Goal: Information Seeking & Learning: Check status

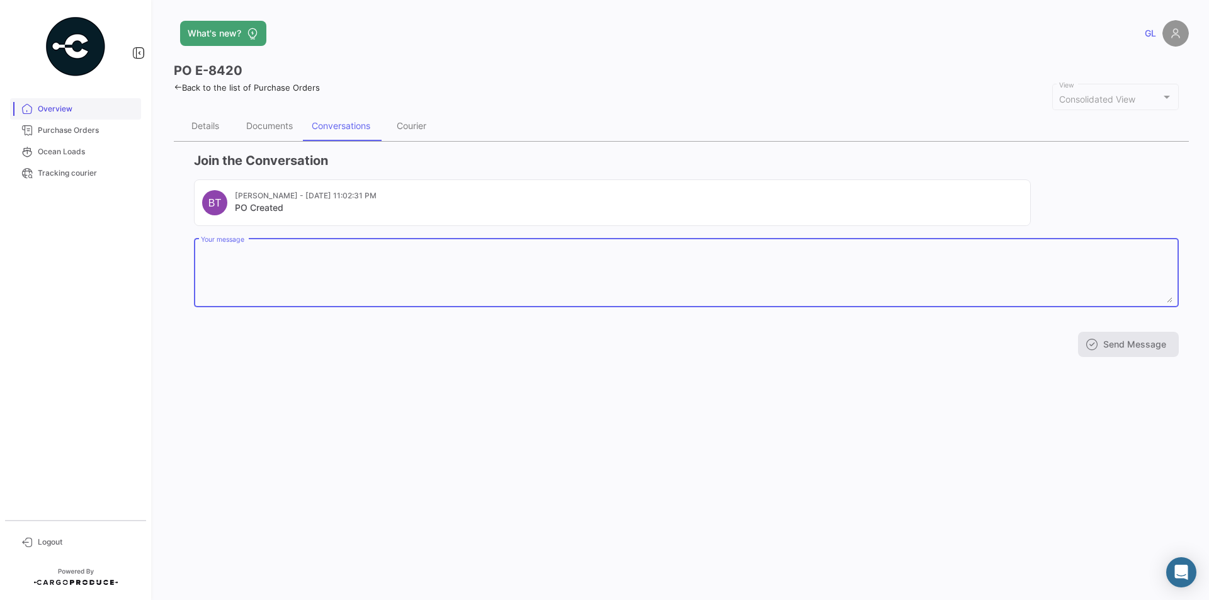
click at [55, 109] on span "Overview" at bounding box center [87, 108] width 98 height 11
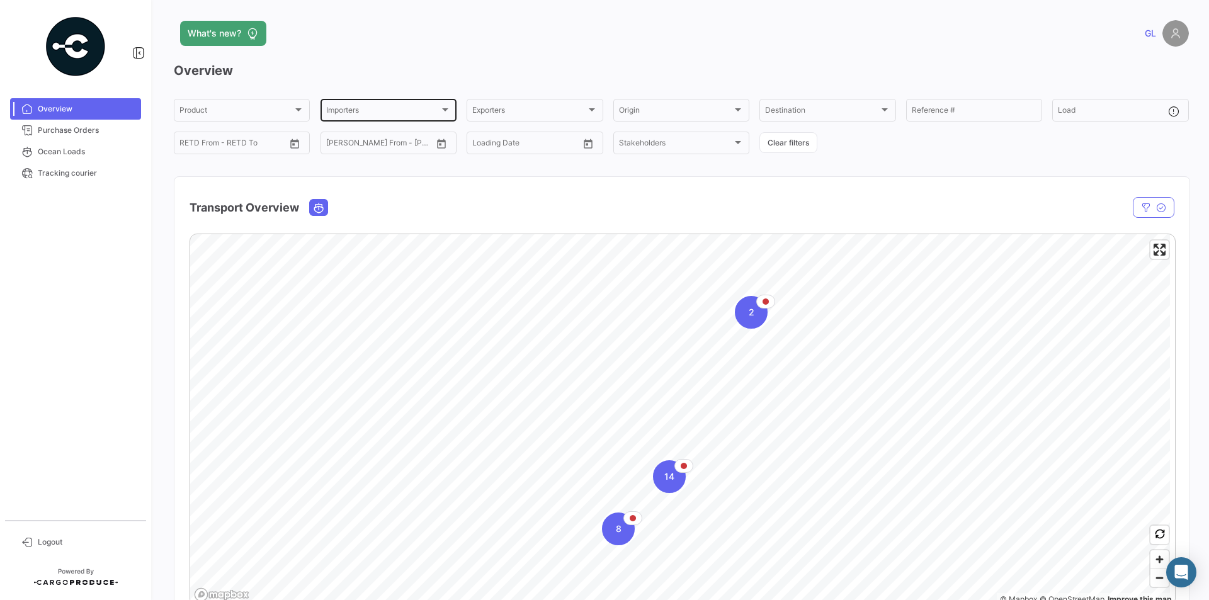
click at [397, 110] on div "Importers" at bounding box center [382, 112] width 113 height 9
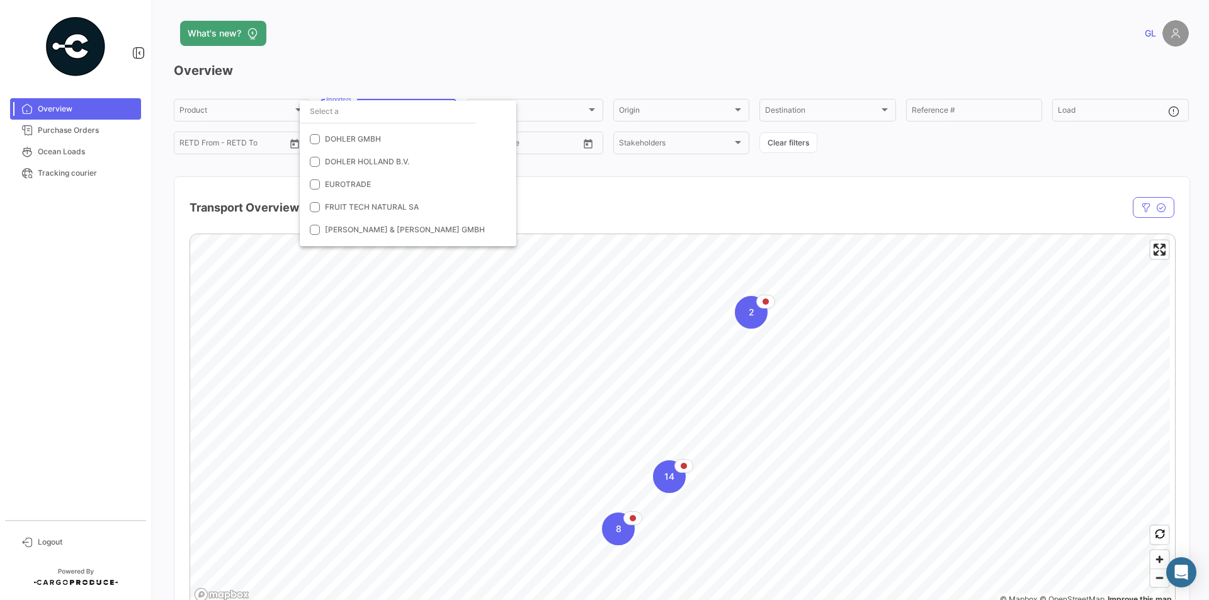
scroll to position [63, 0]
click at [363, 156] on mat-option "EUROTRADE" at bounding box center [408, 162] width 217 height 23
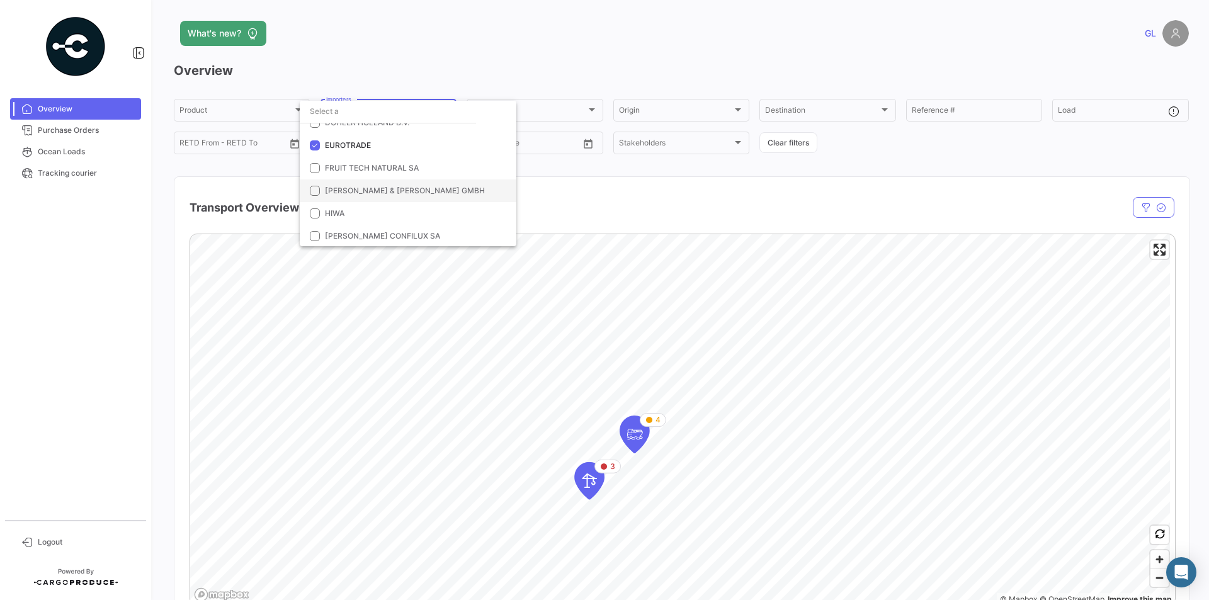
scroll to position [81, 0]
click at [901, 440] on div at bounding box center [604, 300] width 1209 height 600
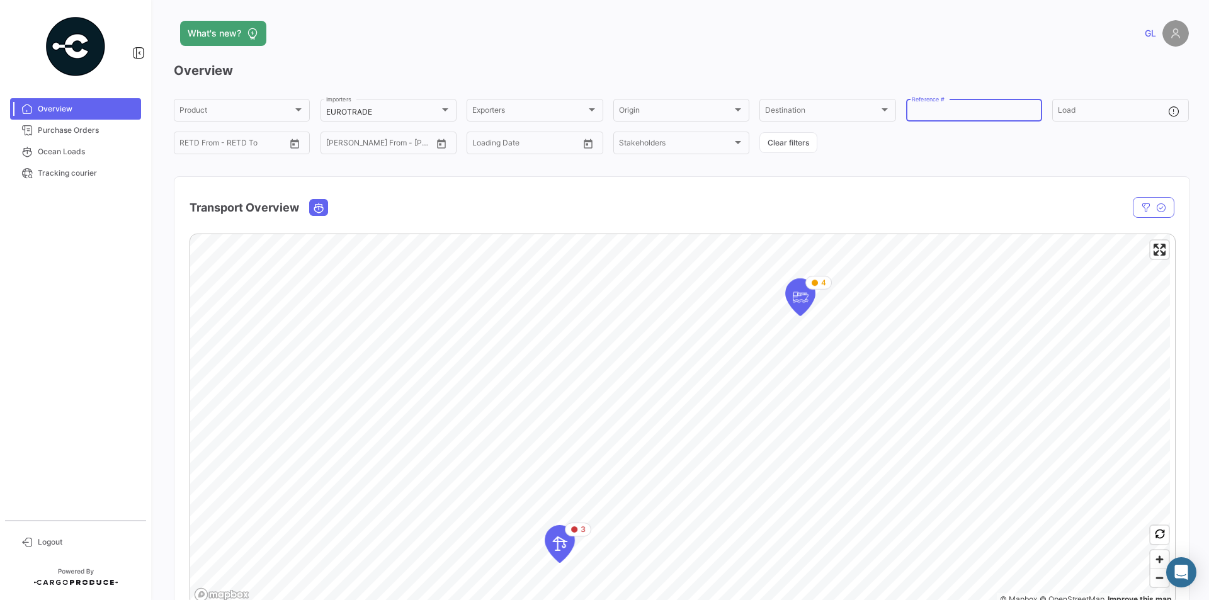
click at [972, 115] on input "Reference #" at bounding box center [974, 112] width 125 height 9
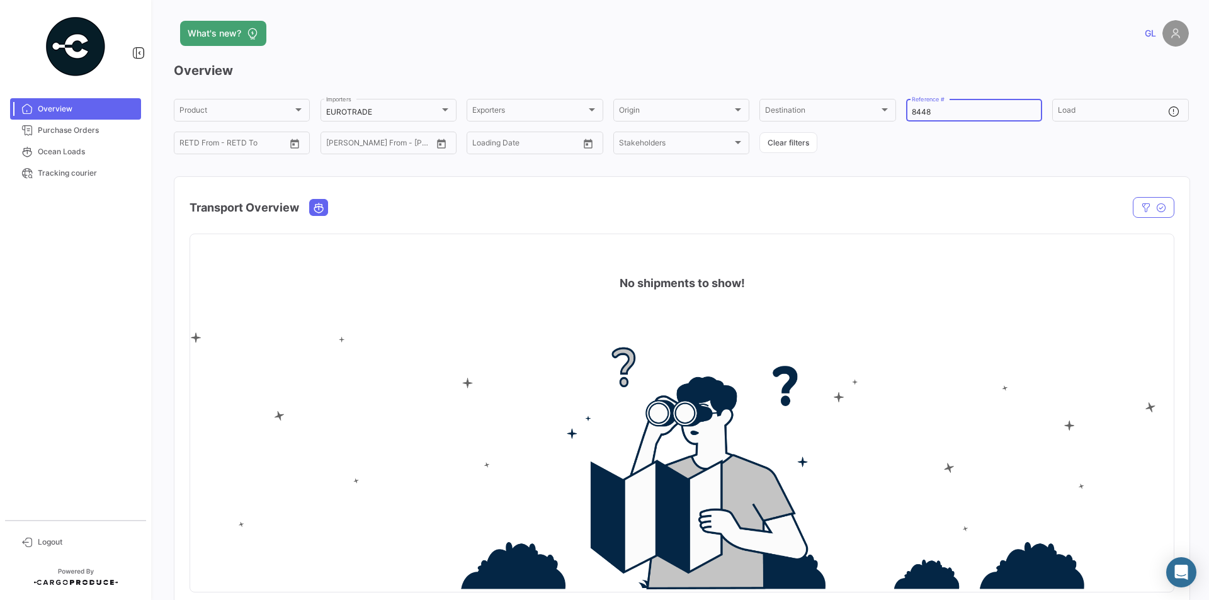
type input "8448"
click at [906, 111] on div "8448 Reference #" at bounding box center [974, 109] width 136 height 25
click at [1101, 104] on div "Load" at bounding box center [1113, 109] width 110 height 25
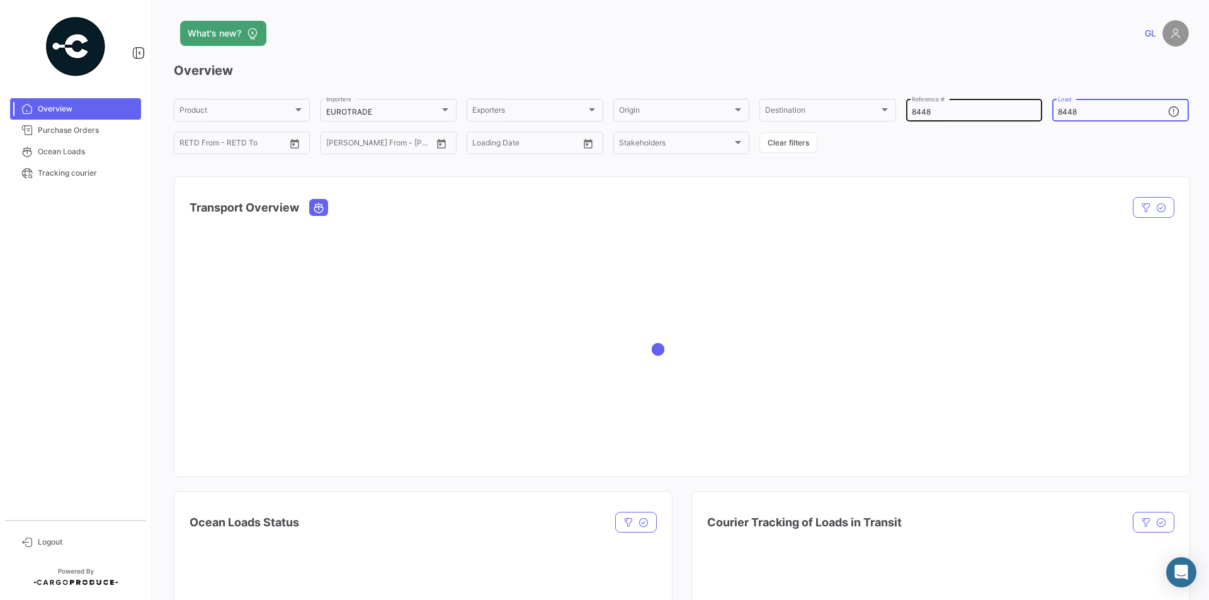
type input "8448"
click at [956, 109] on input "8448" at bounding box center [974, 112] width 125 height 9
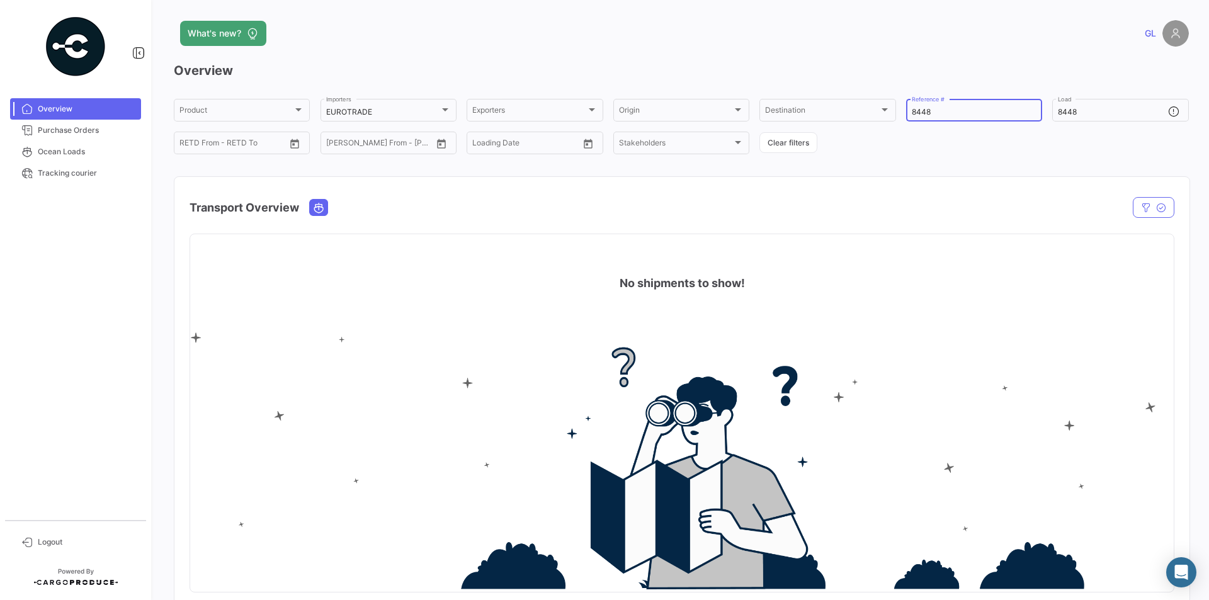
drag, startPoint x: 971, startPoint y: 109, endPoint x: 835, endPoint y: 126, distance: 137.1
click at [835, 126] on div "Product Product EUROTRADE Importers Exporters Exporters Origin Origin Destinati…" at bounding box center [681, 126] width 1015 height 59
click at [1052, 108] on div "8448 Load" at bounding box center [1120, 109] width 136 height 25
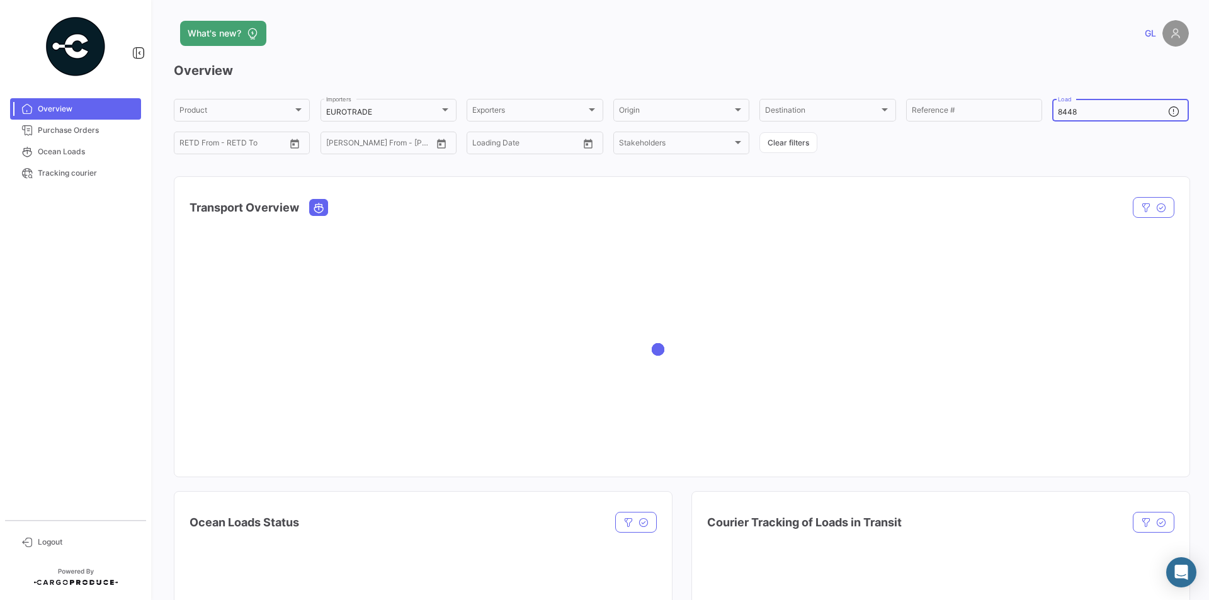
click at [1058, 114] on input "8448" at bounding box center [1113, 112] width 110 height 9
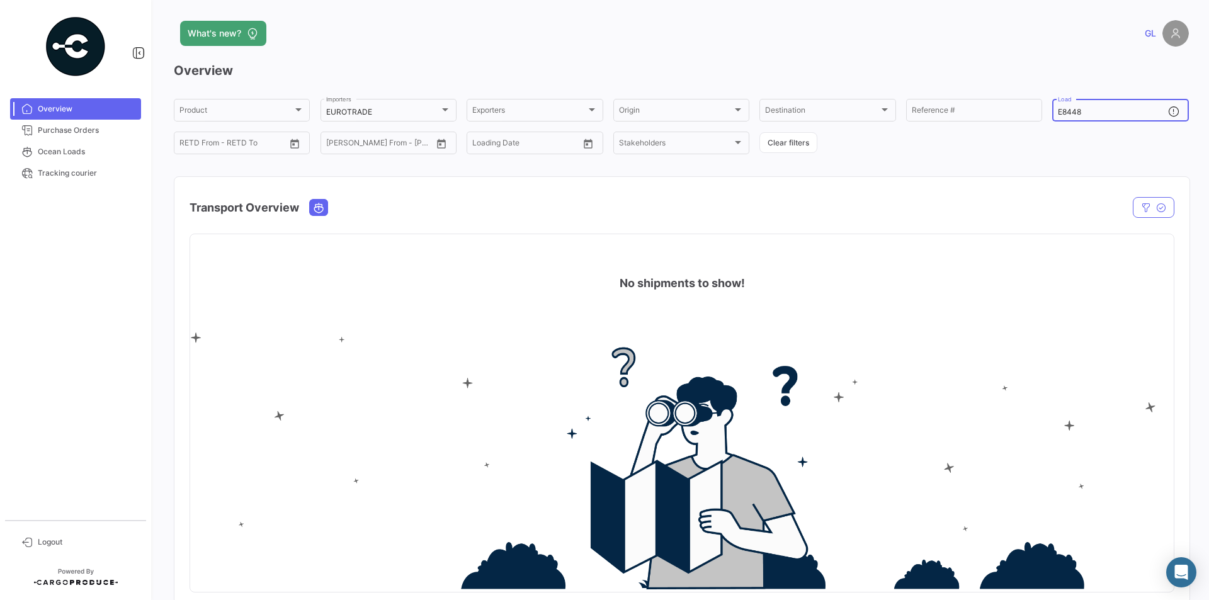
type input "E-8448"
drag, startPoint x: 1090, startPoint y: 110, endPoint x: 1014, endPoint y: 111, distance: 75.6
click at [1014, 111] on div "Product Product EUROTRADE Importers Exporters Exporters Origin Origin Destinati…" at bounding box center [681, 126] width 1015 height 59
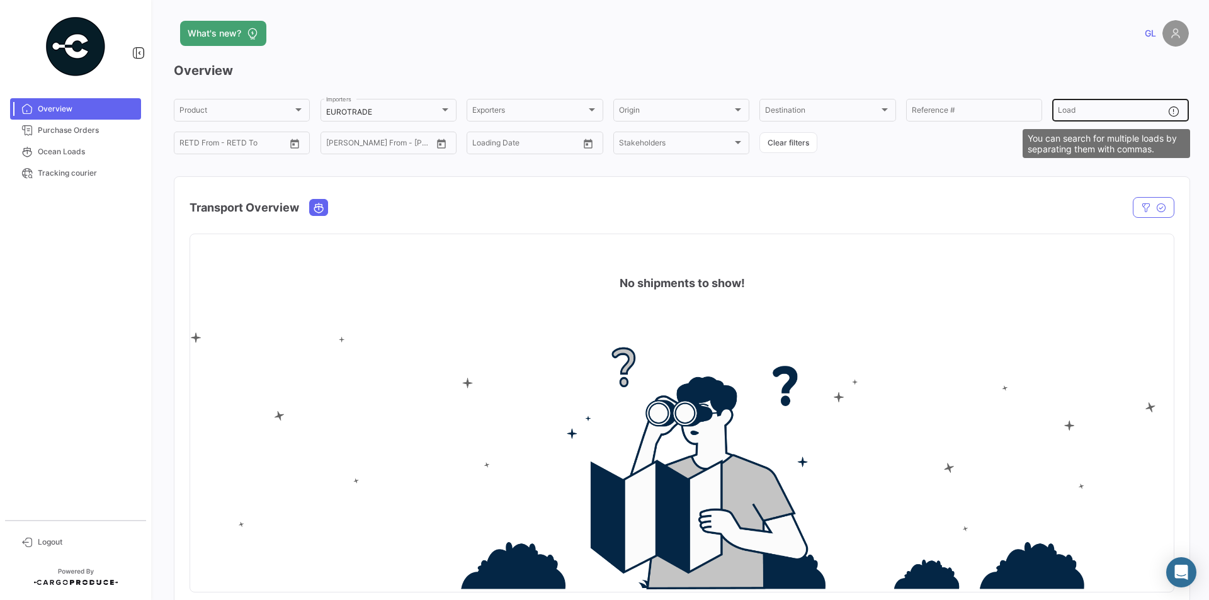
click at [1168, 106] on mat-icon at bounding box center [1175, 112] width 15 height 15
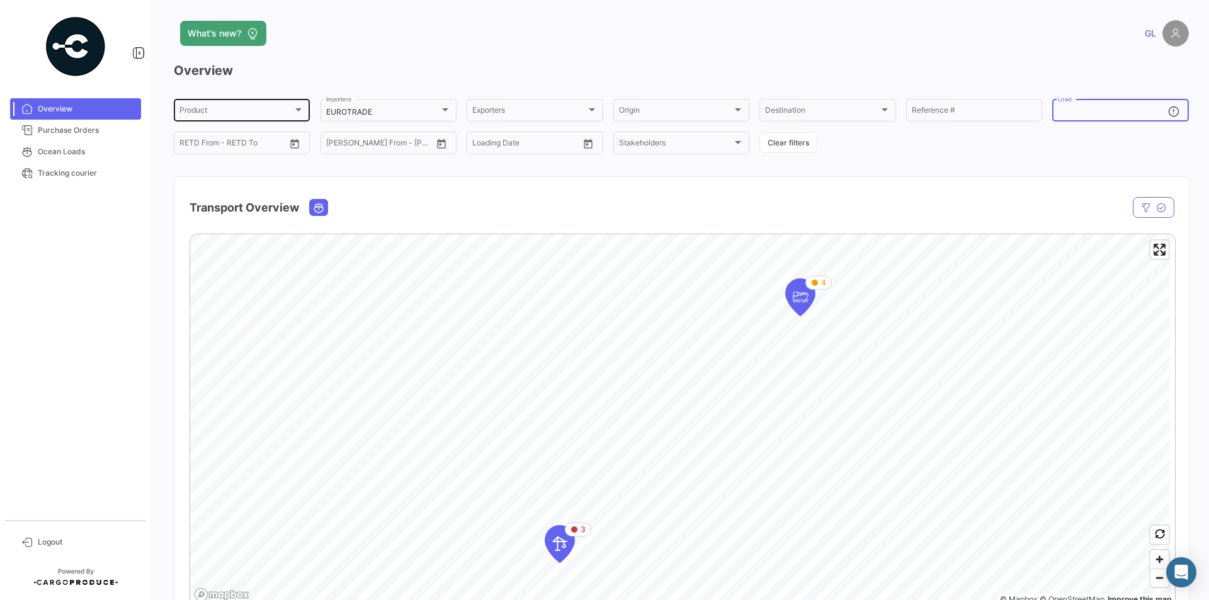
click at [299, 105] on div at bounding box center [298, 110] width 11 height 10
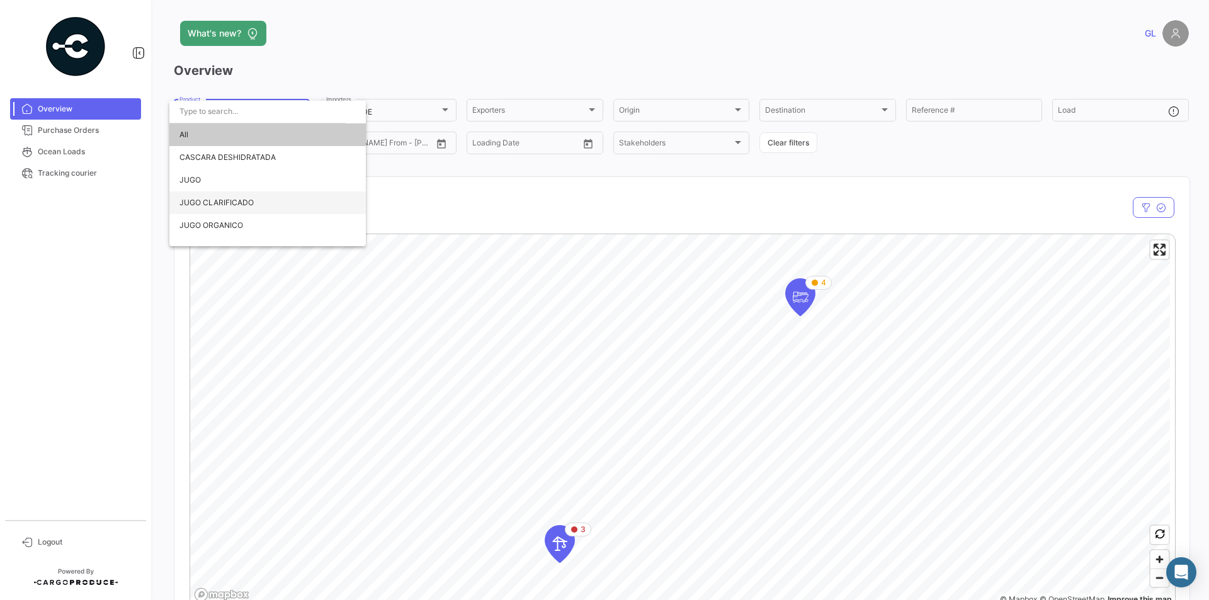
click at [235, 201] on span "JUGO CLARIFICADO" at bounding box center [216, 202] width 74 height 9
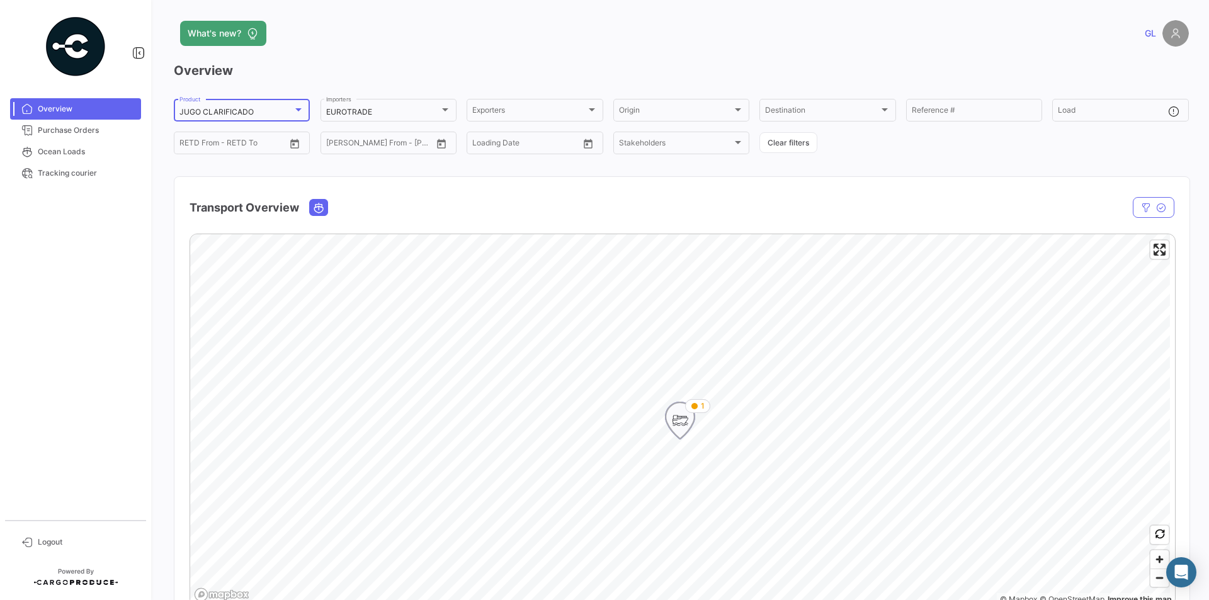
click at [692, 417] on icon "Map marker" at bounding box center [680, 420] width 29 height 37
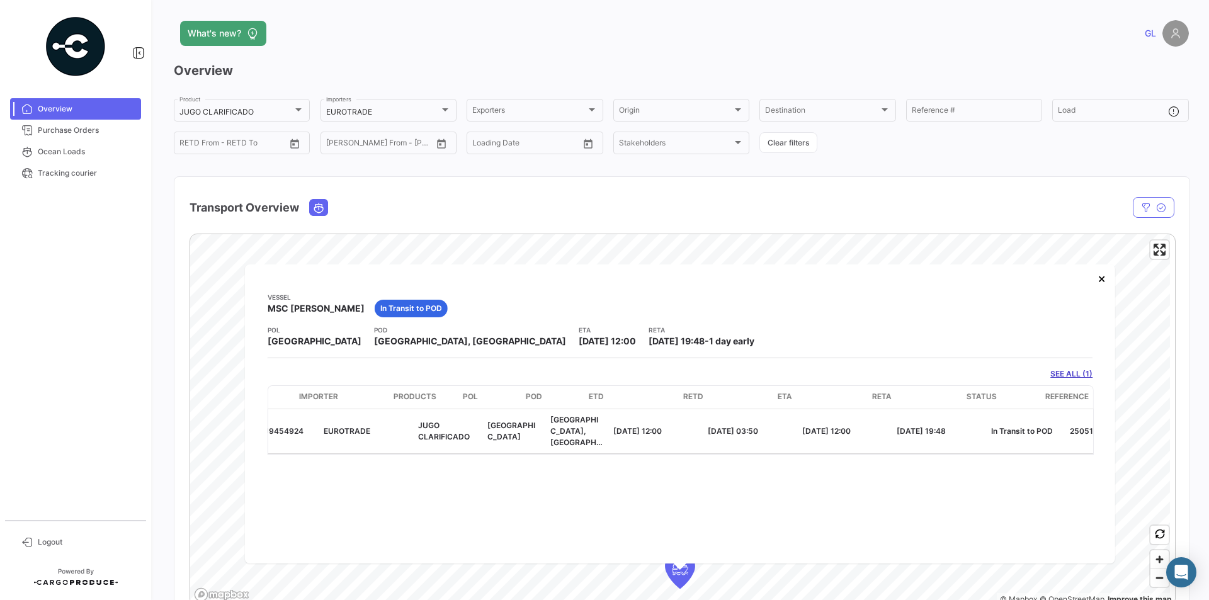
scroll to position [0, 217]
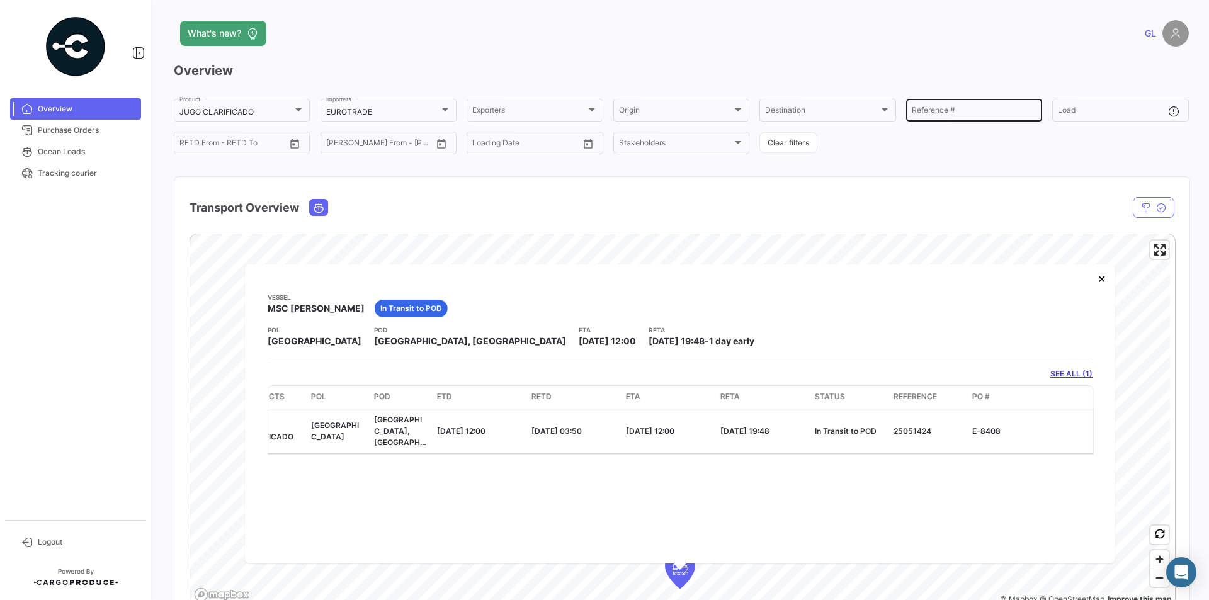
click at [951, 107] on div "Reference #" at bounding box center [974, 109] width 125 height 25
click at [1022, 113] on input "Reference #" at bounding box center [974, 112] width 125 height 9
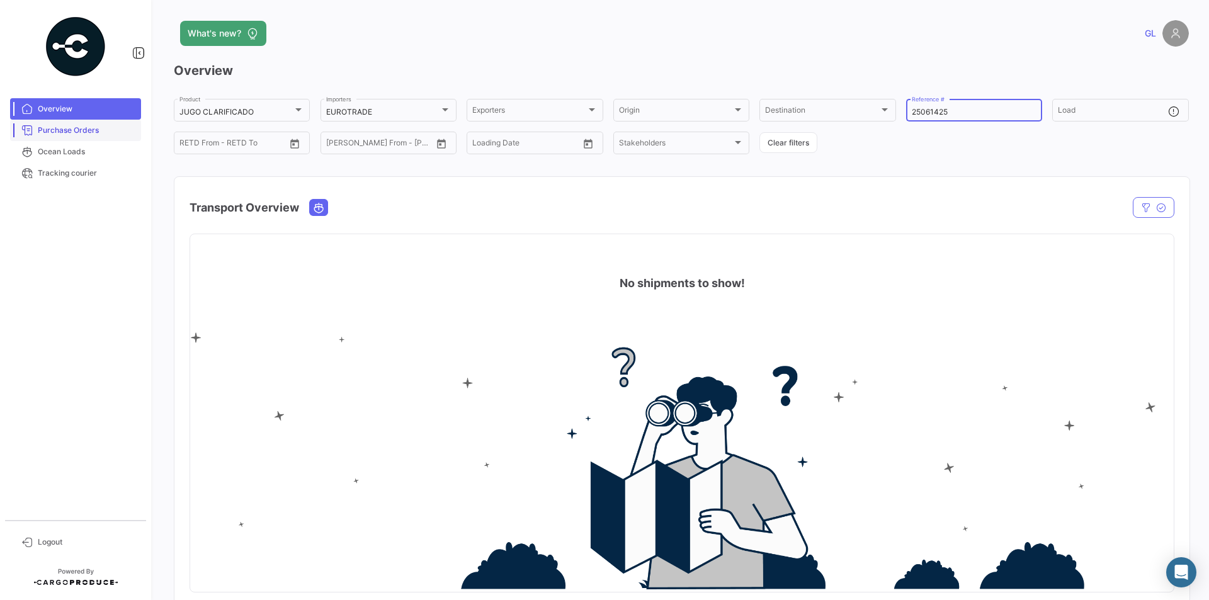
type input "25061425"
click at [65, 132] on span "Purchase Orders" at bounding box center [87, 130] width 98 height 11
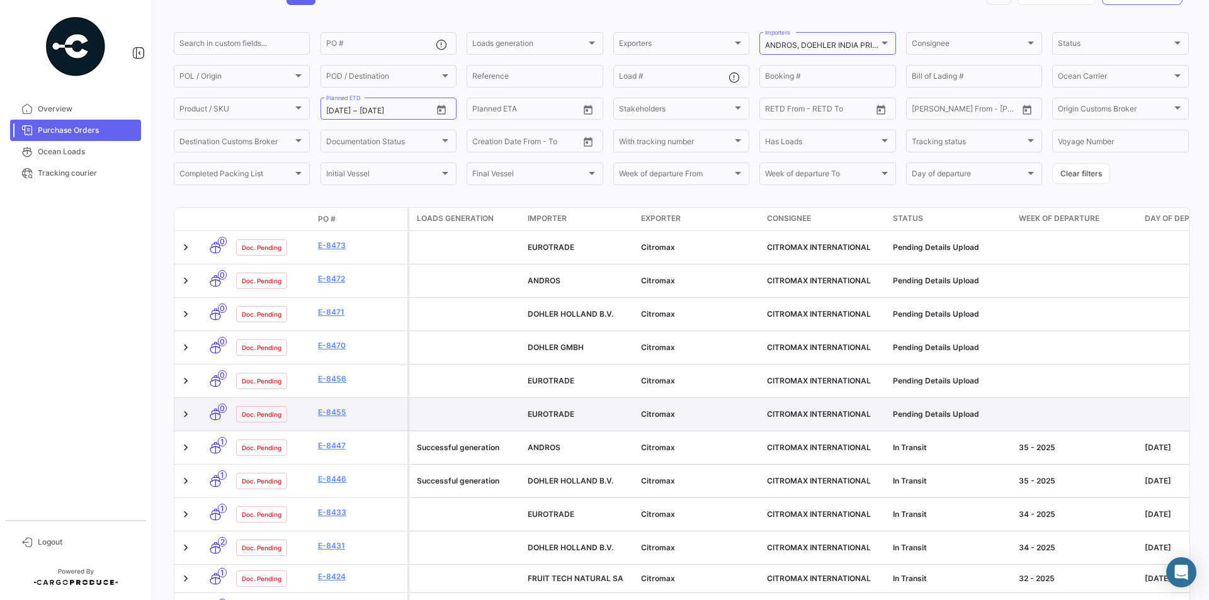
scroll to position [63, 0]
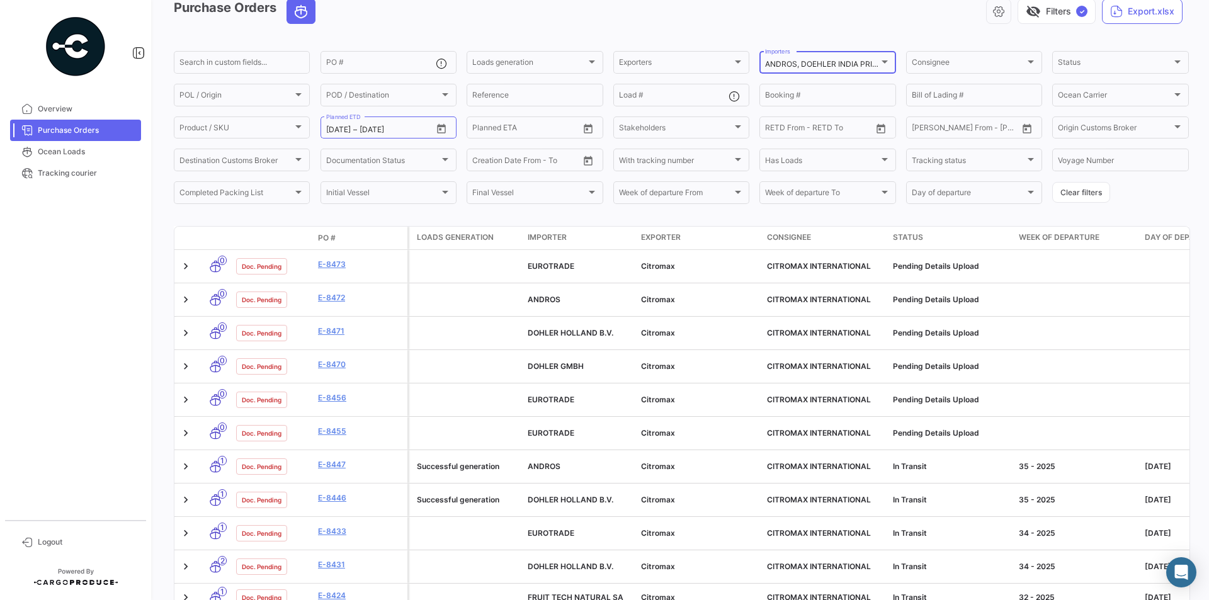
click at [883, 59] on div at bounding box center [884, 62] width 11 height 10
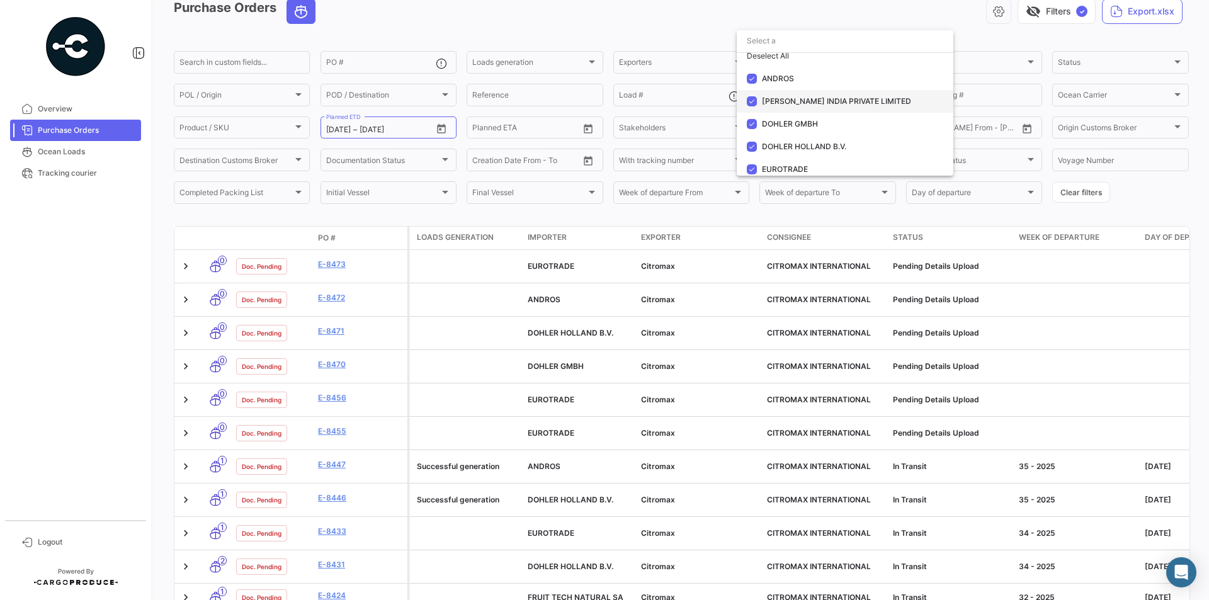
scroll to position [0, 0]
click at [118, 253] on div at bounding box center [604, 300] width 1209 height 600
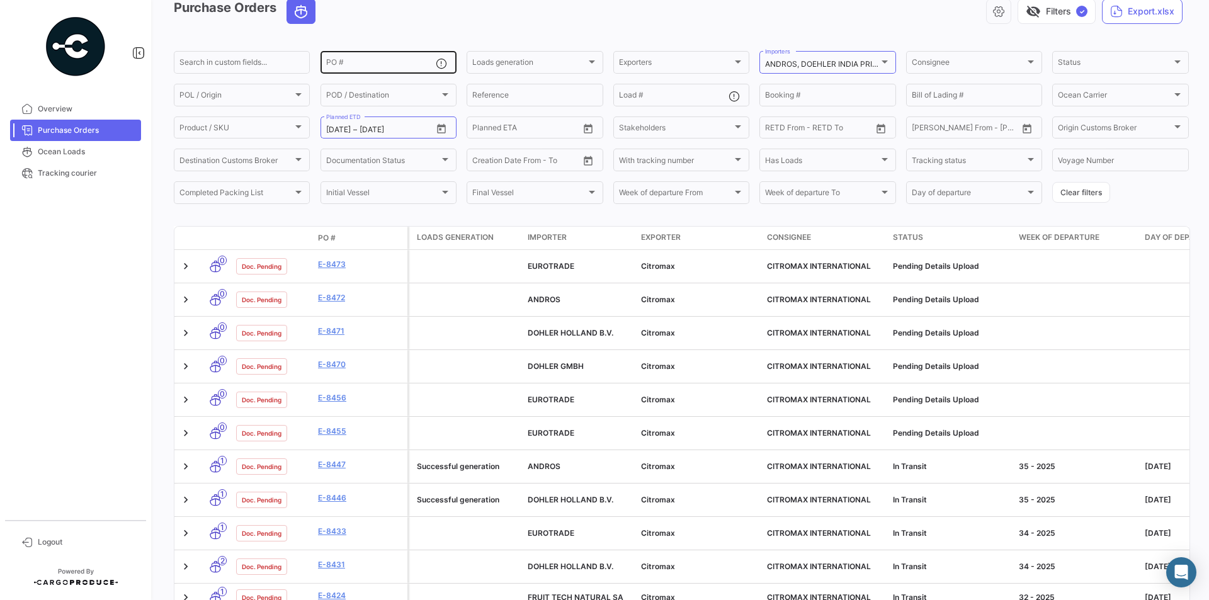
click at [402, 63] on input "PO #" at bounding box center [381, 64] width 110 height 9
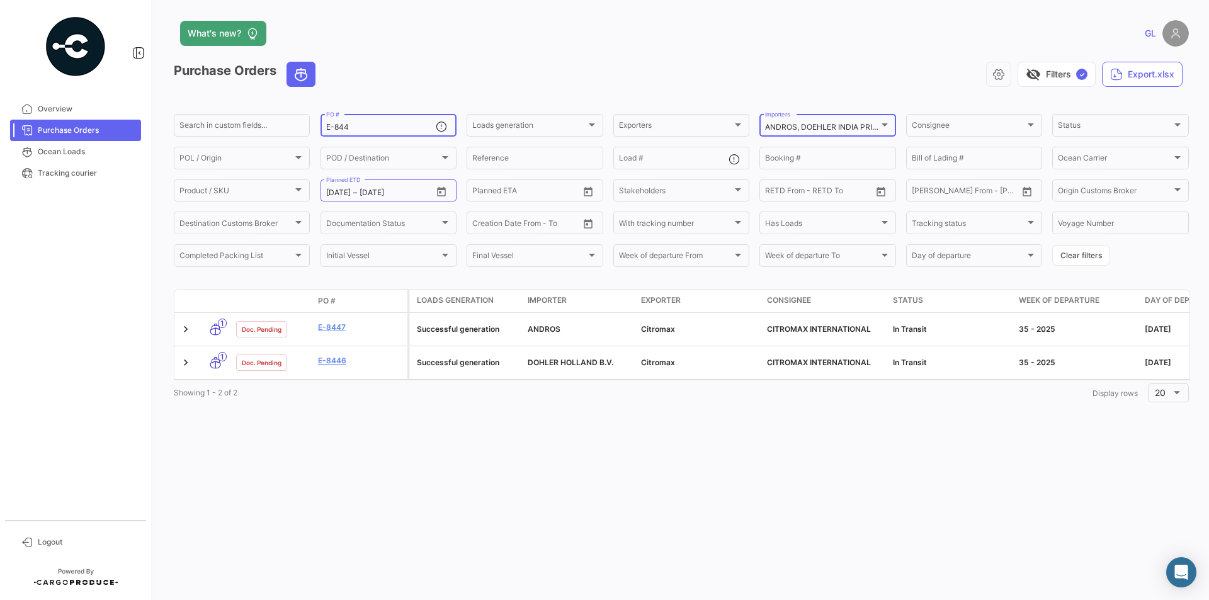
type input "E-844"
click at [876, 123] on div "ANDROS, DOEHLER INDIA PRIVATE LIMITED, DOHLER GMBH, DOHLER HOLLAND B.V., EUROTR…" at bounding box center [827, 124] width 125 height 25
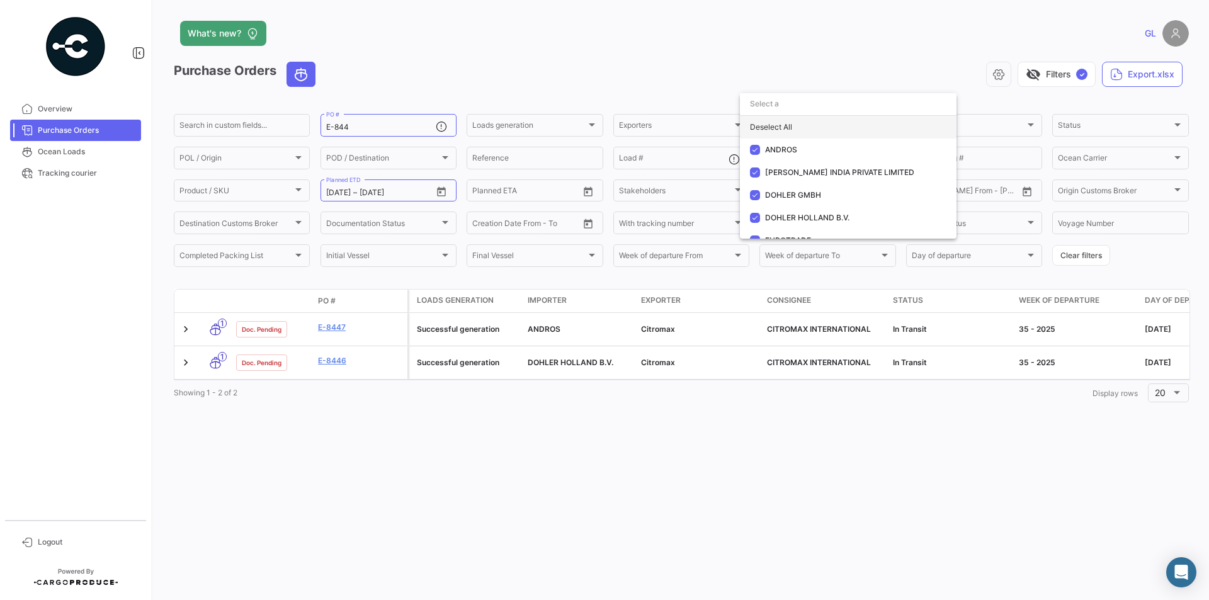
click at [759, 128] on div "Deselect All" at bounding box center [848, 127] width 217 height 23
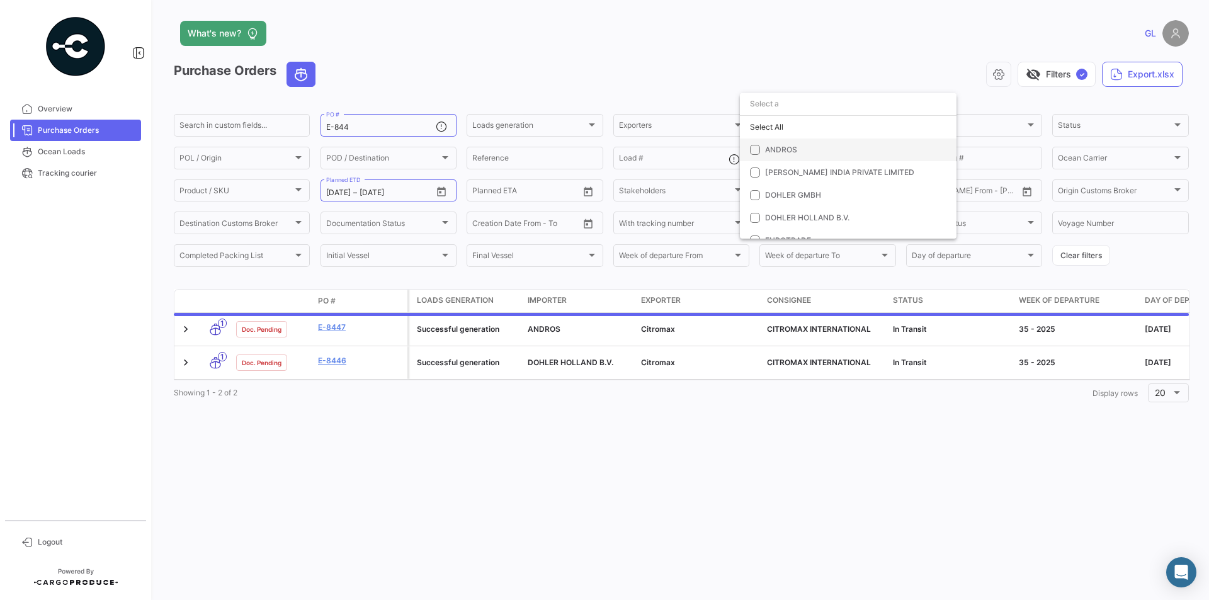
click at [756, 151] on mat-pseudo-checkbox at bounding box center [755, 150] width 10 height 10
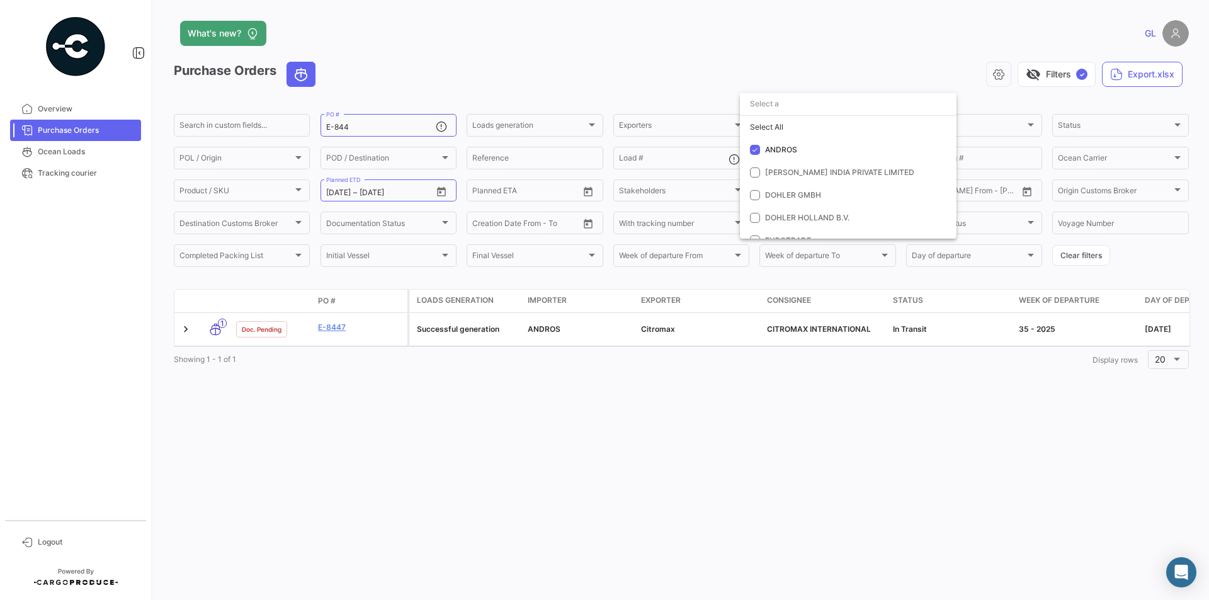
click at [379, 127] on div at bounding box center [604, 300] width 1209 height 600
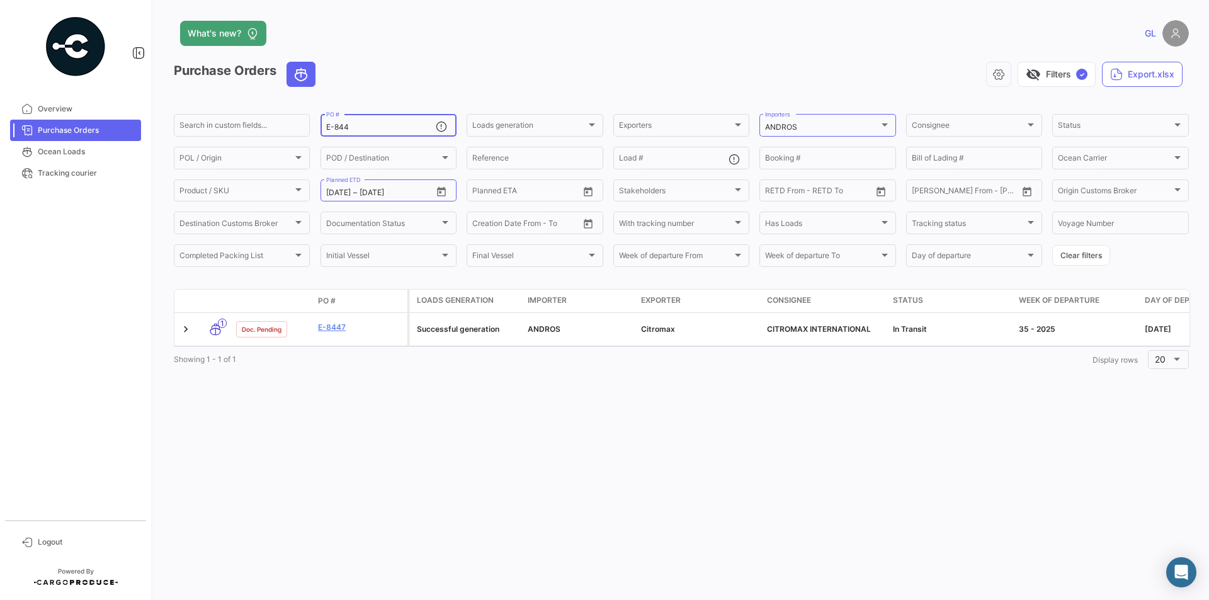
drag, startPoint x: 399, startPoint y: 126, endPoint x: 360, endPoint y: 126, distance: 39.0
click at [396, 126] on input "E-844" at bounding box center [381, 127] width 110 height 9
drag, startPoint x: 360, startPoint y: 126, endPoint x: 264, endPoint y: 127, distance: 95.1
click at [0, 0] on div "Search in custom fields... E-844 PO # Loads generation Loads generation Exporte…" at bounding box center [0, 0] width 0 height 0
